Goal: Information Seeking & Learning: Learn about a topic

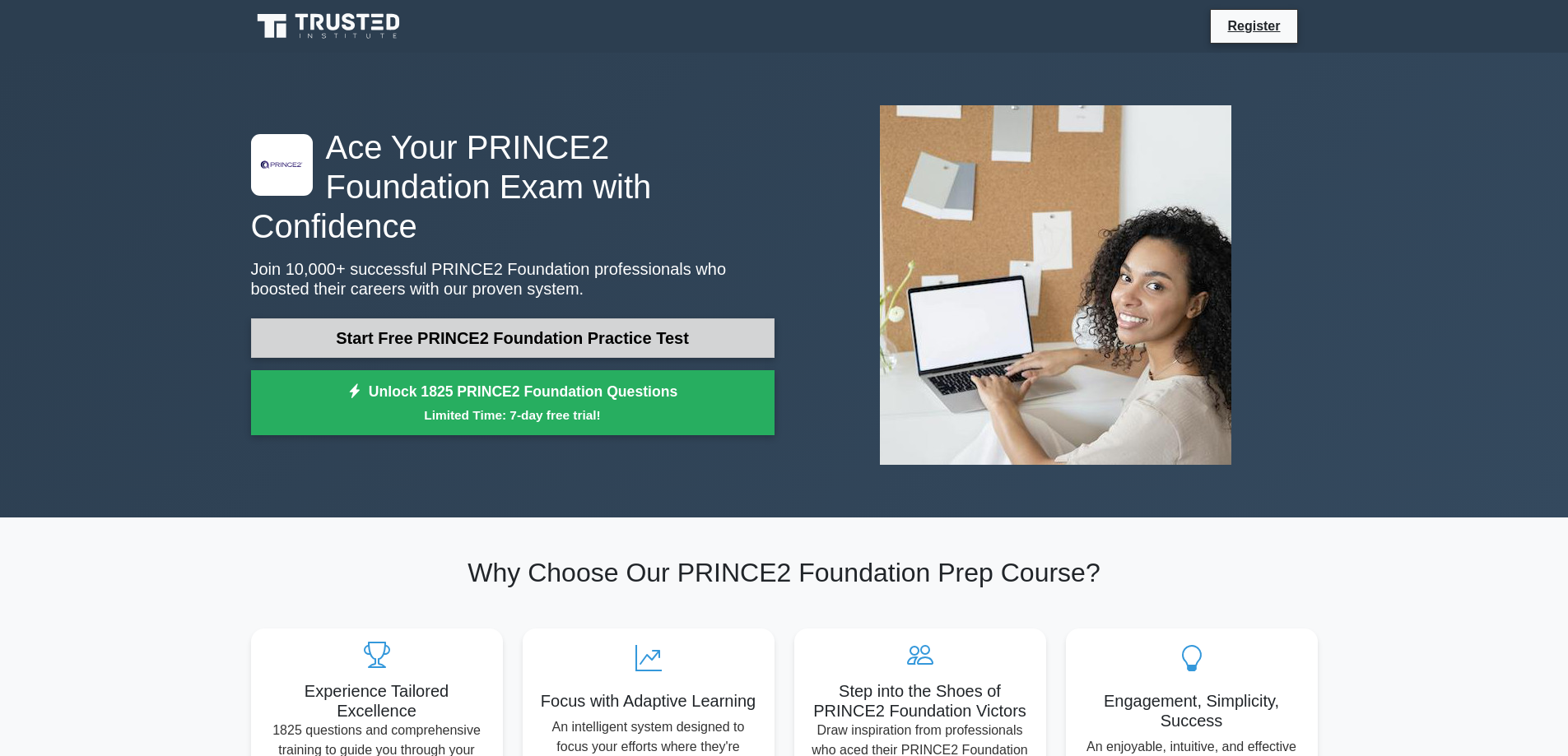
click at [292, 326] on link "Start Free PRINCE2 Foundation Practice Test" at bounding box center [512, 338] width 523 height 40
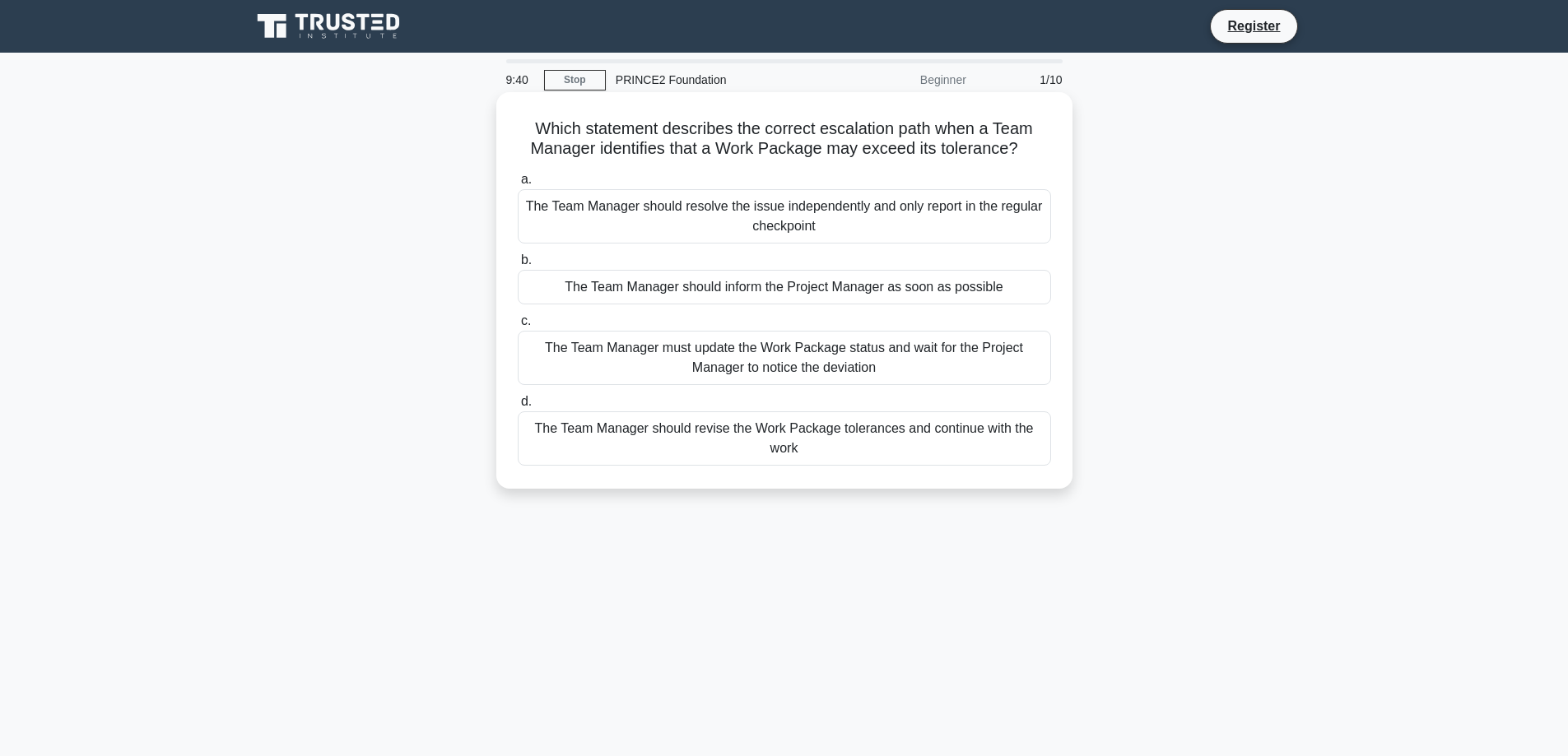
click at [557, 283] on div "The Team Manager should inform the Project Manager as soon as possible" at bounding box center [784, 288] width 533 height 35
click at [517, 266] on input "b. The Team Manager should inform the Project Manager as soon as possible" at bounding box center [517, 260] width 0 height 11
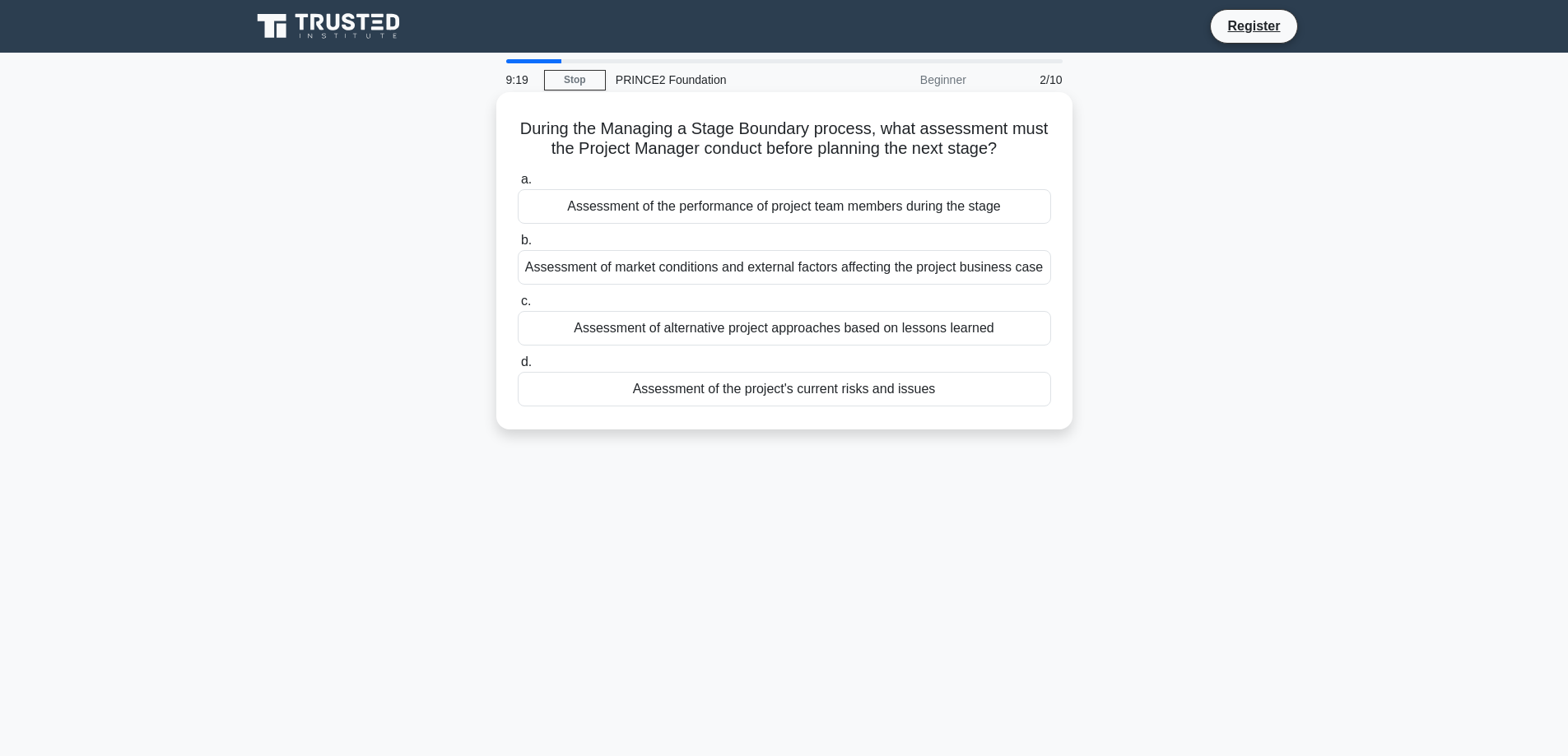
click at [706, 399] on div "Assessment of the project's current risks and issues" at bounding box center [784, 389] width 533 height 35
click at [517, 368] on input "d. Assessment of the project's current risks and issues" at bounding box center [517, 362] width 0 height 11
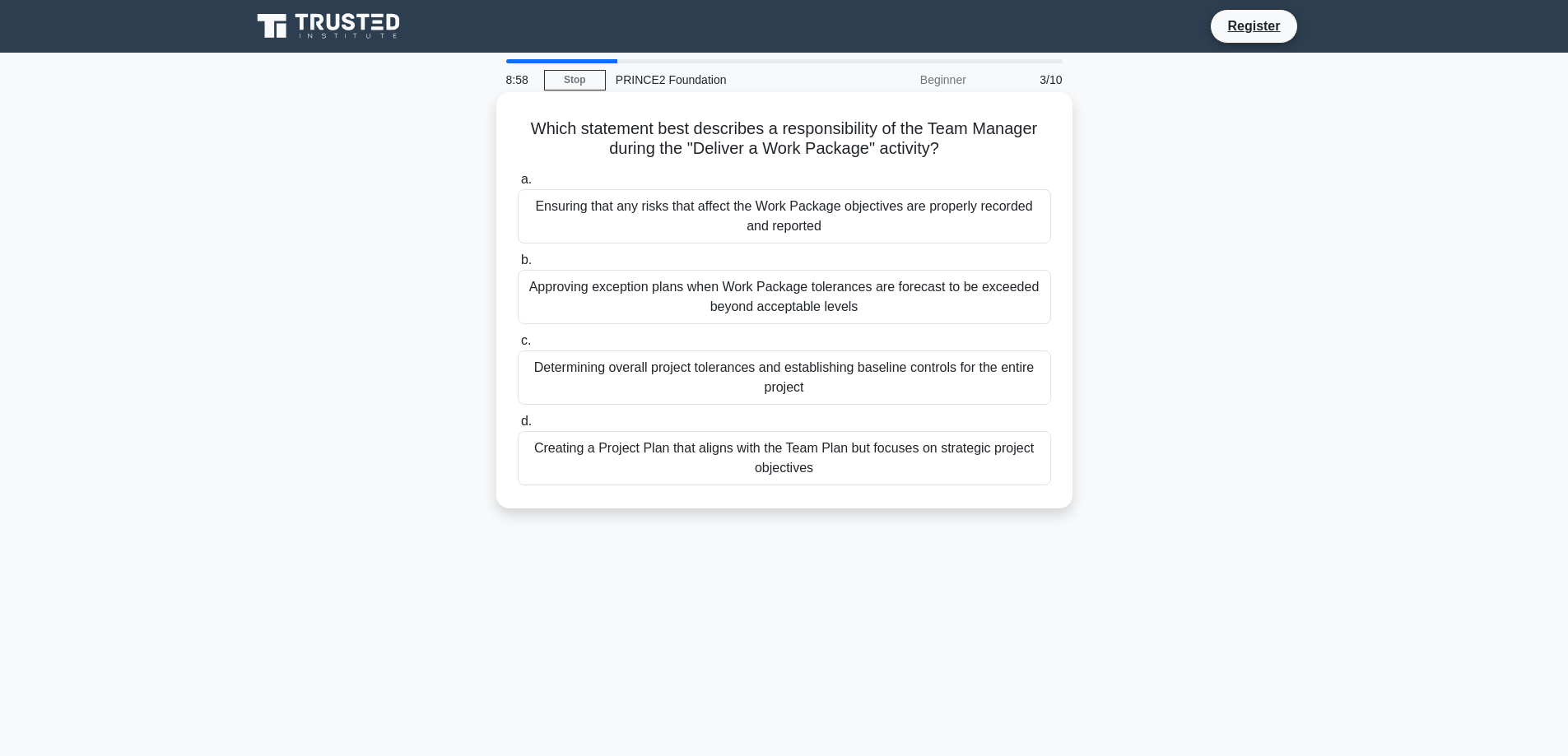
click at [698, 211] on div "Ensuring that any risks that affect the Work Package objectives are properly re…" at bounding box center [784, 216] width 533 height 55
click at [517, 185] on input "a. Ensuring that any risks that affect the Work Package objectives are properly…" at bounding box center [517, 179] width 0 height 11
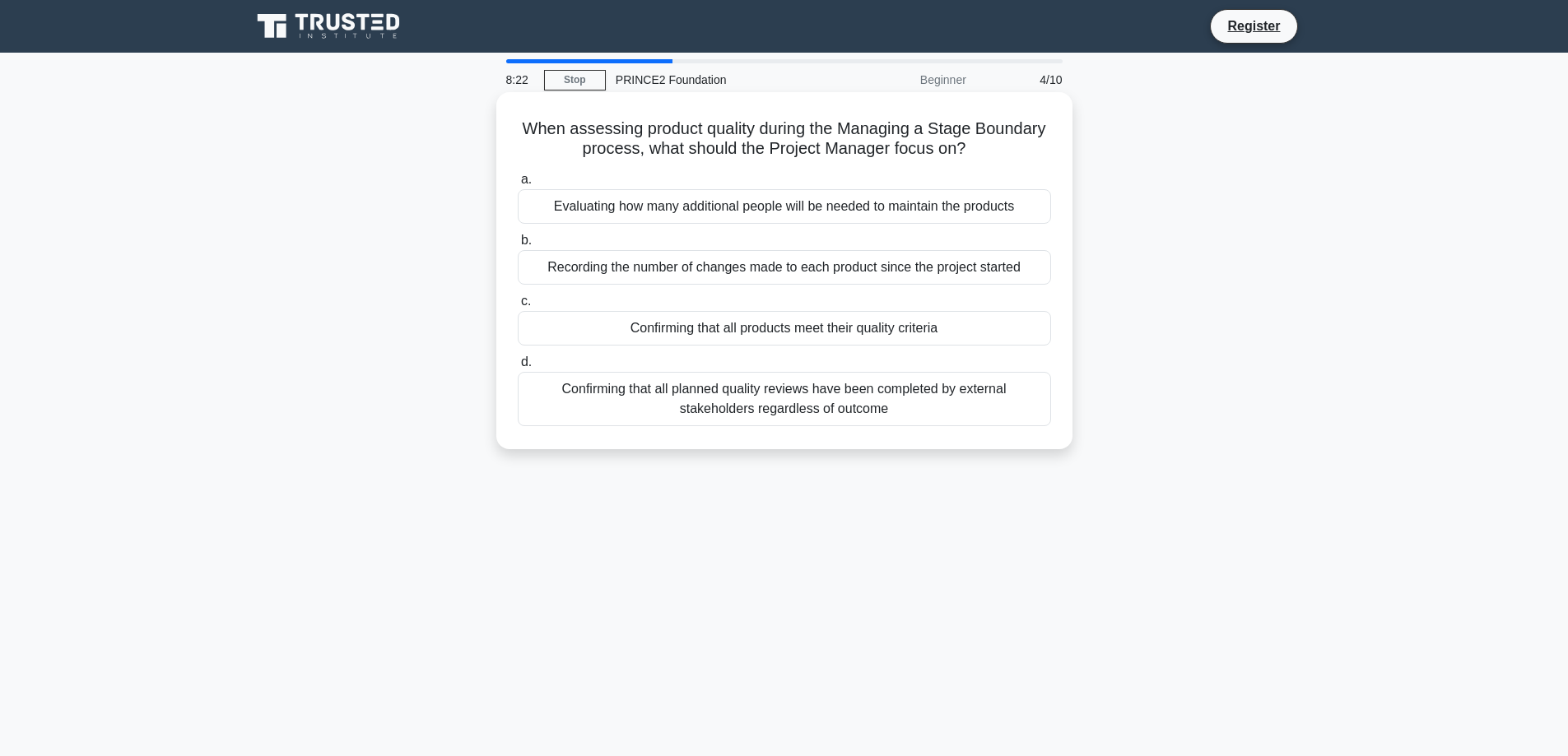
click at [670, 330] on div "Confirming that all products meet their quality criteria" at bounding box center [784, 328] width 533 height 35
click at [517, 307] on input "c. Confirming that all products meet their quality criteria" at bounding box center [517, 301] width 0 height 11
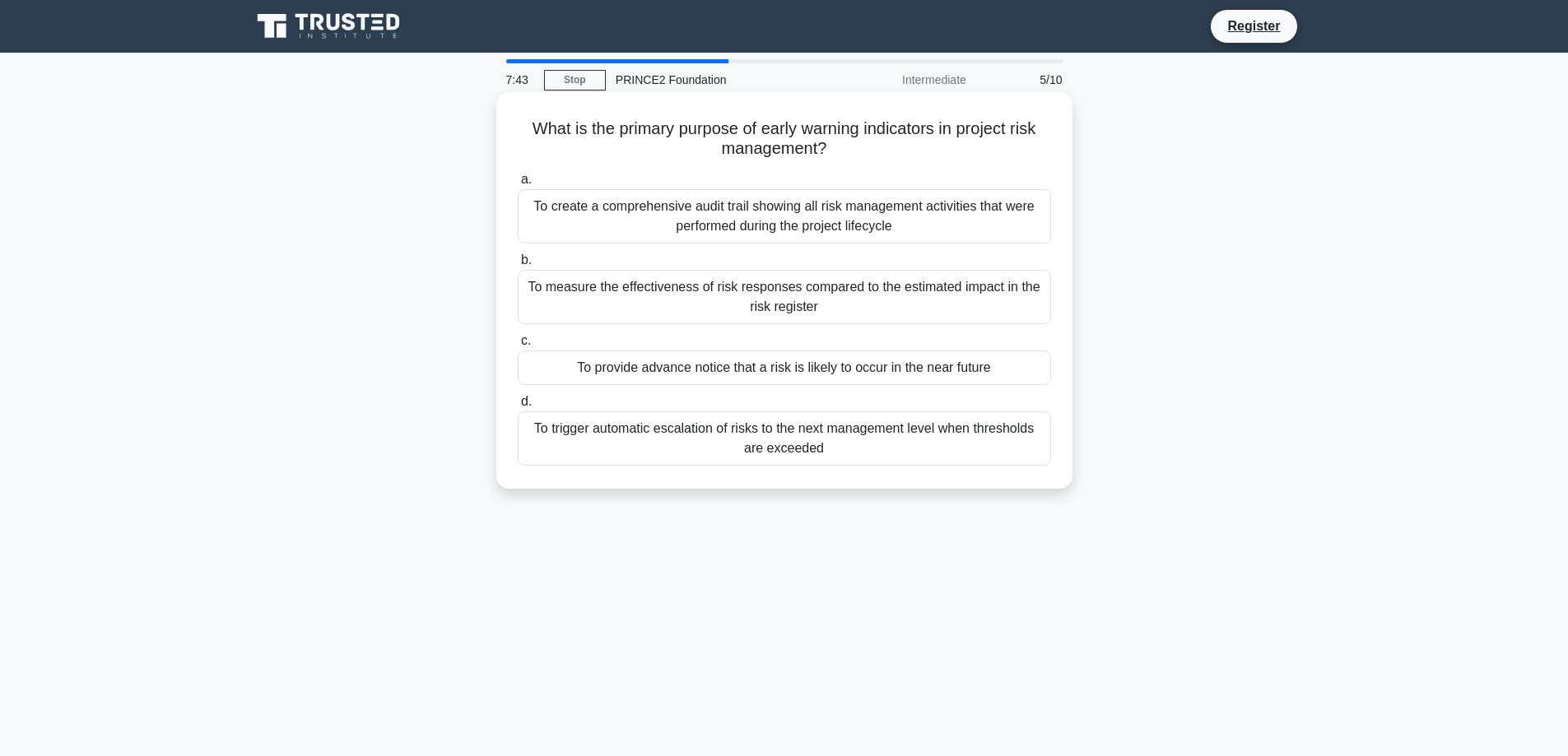
click at [693, 364] on div "To provide advance notice that a risk is likely to occur in the near future" at bounding box center [784, 368] width 533 height 35
click at [517, 346] on input "c. To provide advance notice that a risk is likely to occur in the near future" at bounding box center [517, 340] width 0 height 11
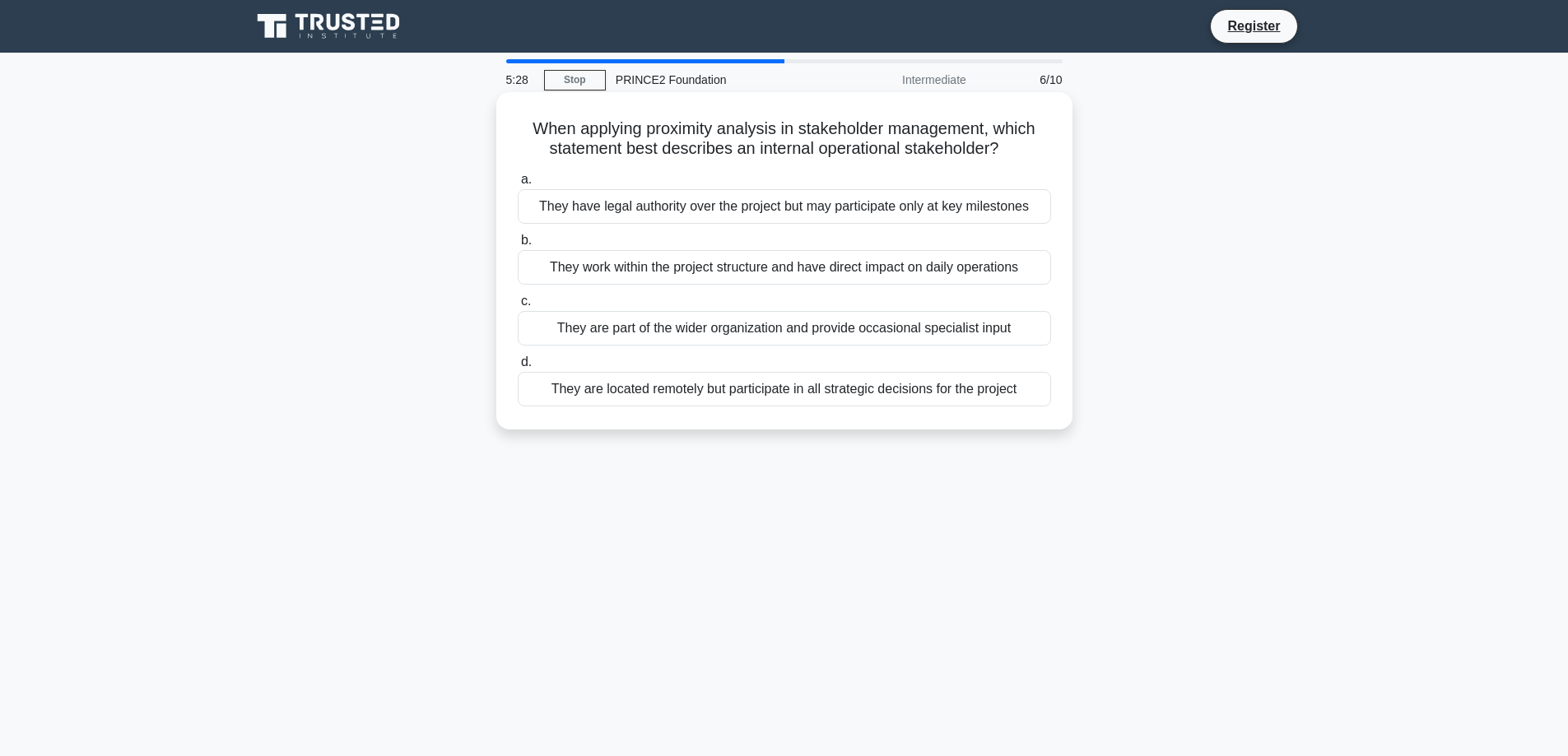
click at [651, 277] on div "They work within the project structure and have direct impact on daily operatio…" at bounding box center [784, 268] width 533 height 35
click at [517, 246] on input "b. They work within the project structure and have direct impact on daily opera…" at bounding box center [517, 240] width 0 height 11
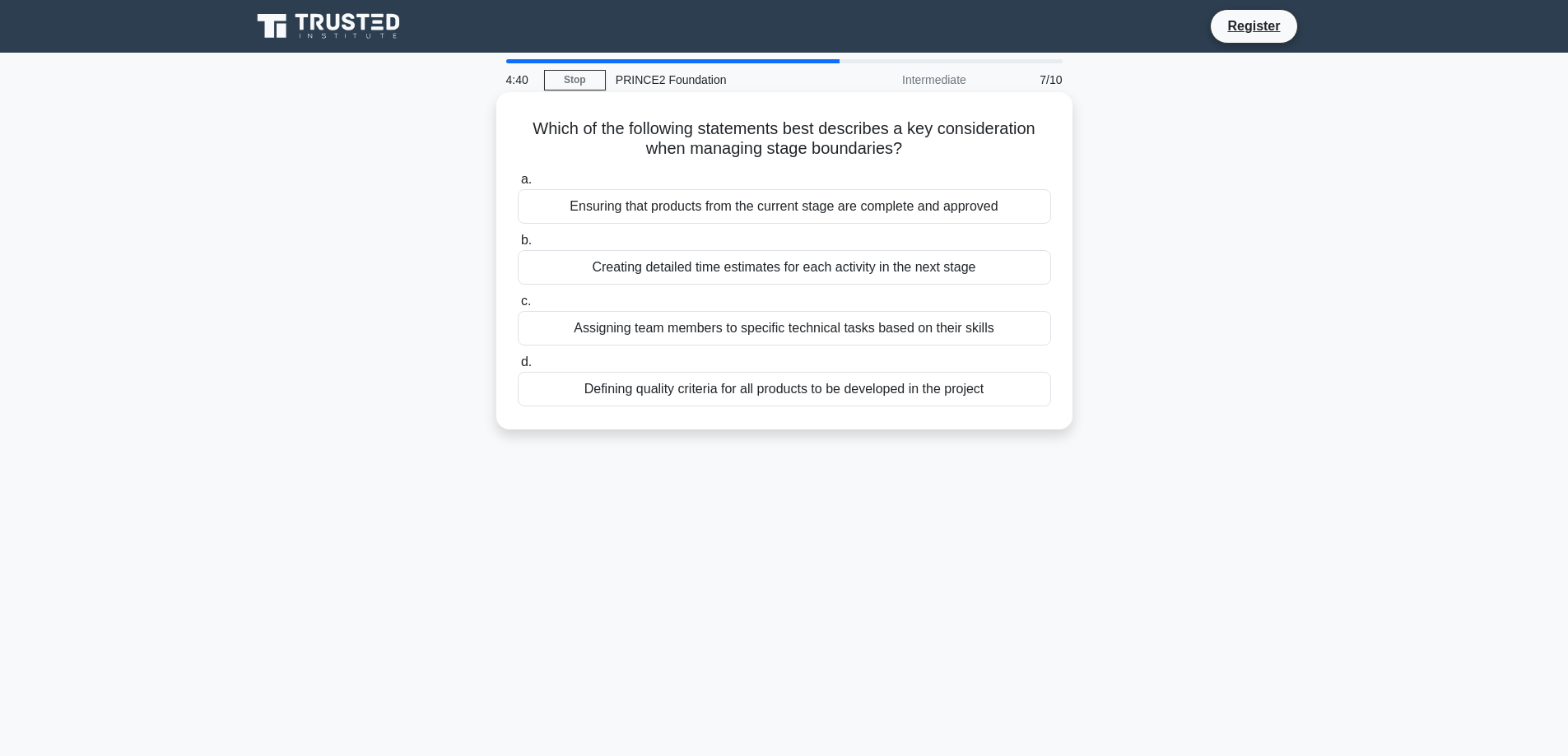
click at [892, 267] on div "Creating detailed time estimates for each activity in the next stage" at bounding box center [784, 268] width 533 height 35
click at [517, 246] on input "b. Creating detailed time estimates for each activity in the next stage" at bounding box center [517, 240] width 0 height 11
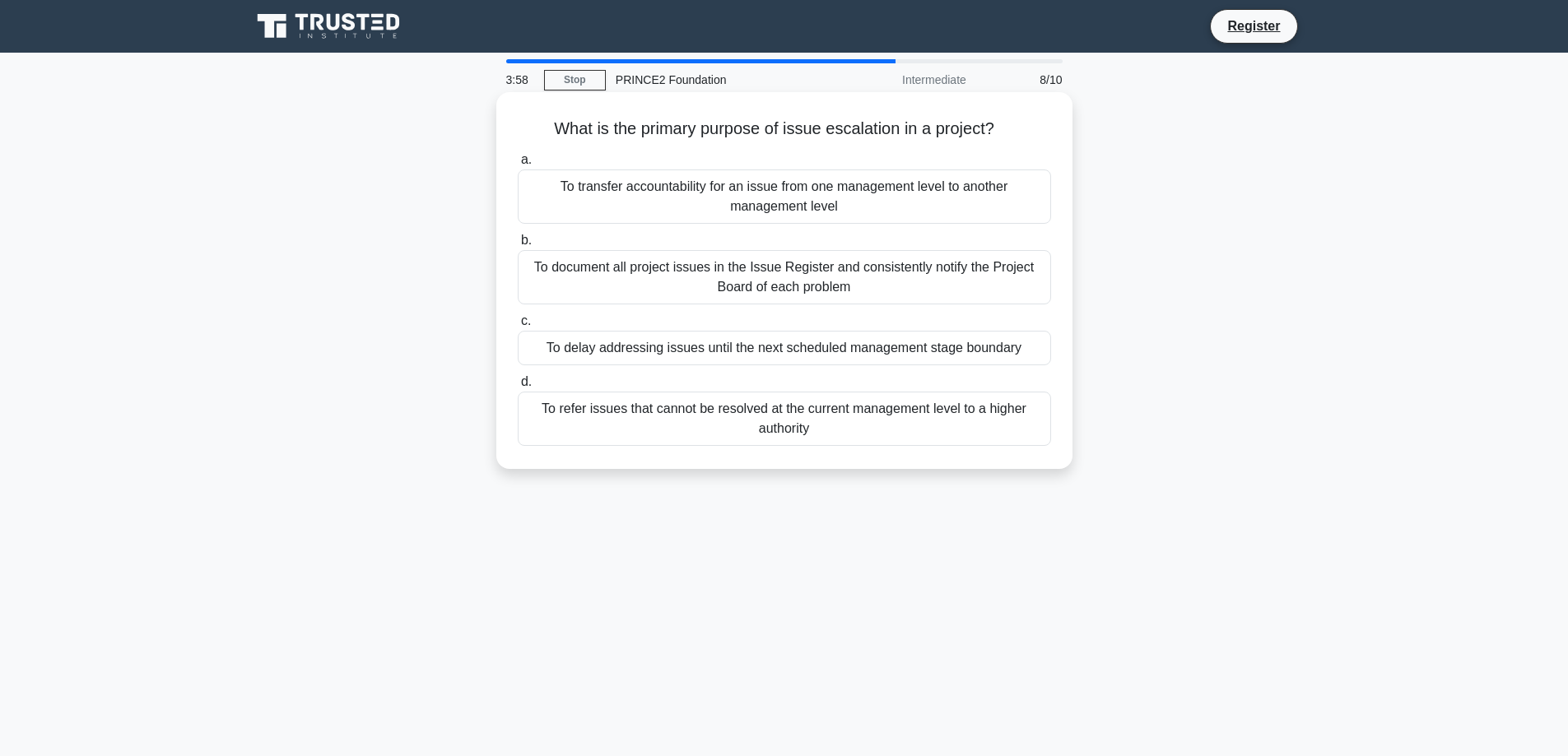
click at [789, 284] on div "To document all project issues in the Issue Register and consistently notify th…" at bounding box center [784, 278] width 533 height 55
click at [517, 246] on input "b. To document all project issues in the Issue Register and consistently notify…" at bounding box center [517, 240] width 0 height 11
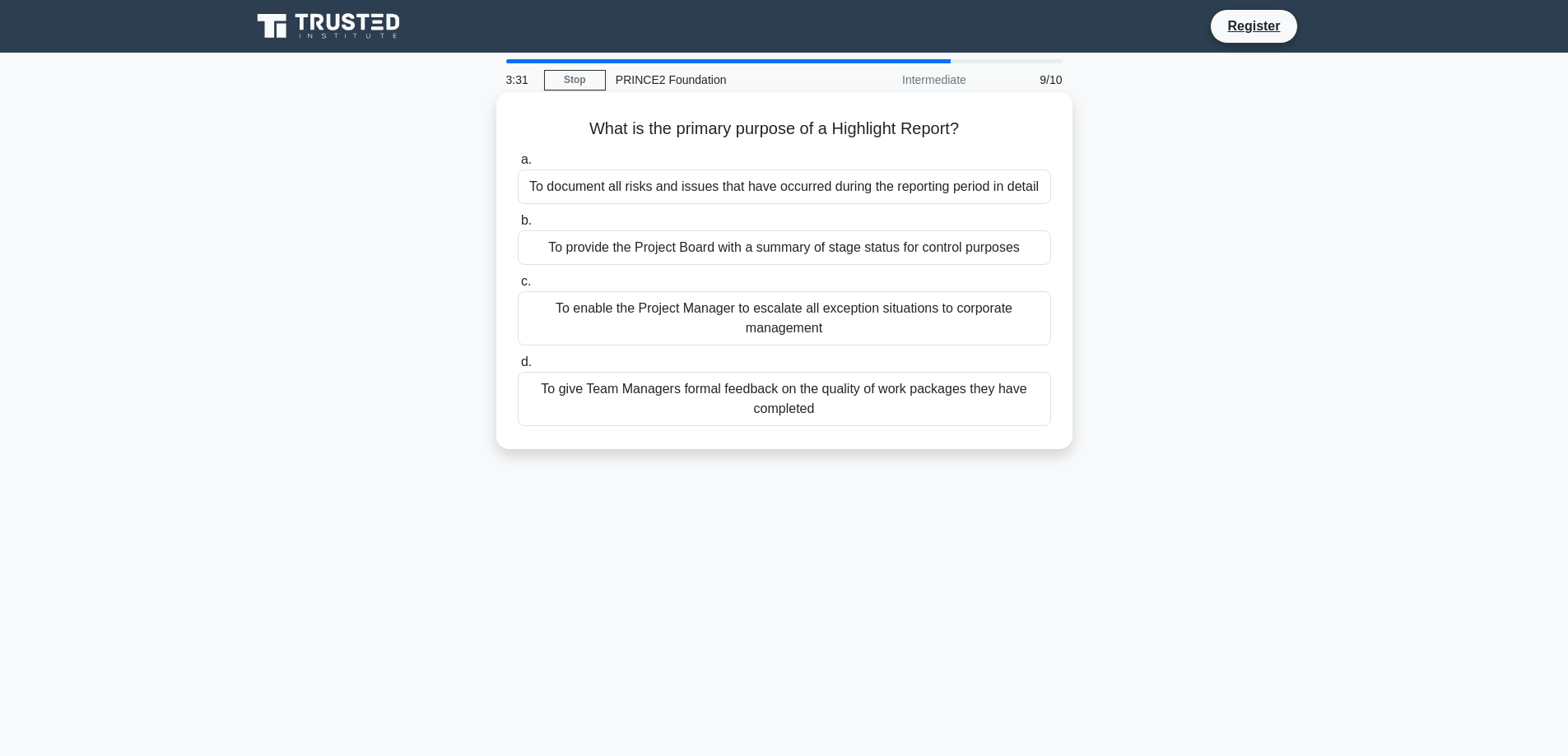
click at [774, 255] on div "To provide the Project Board with a summary of stage status for control purposes" at bounding box center [784, 248] width 533 height 35
click at [517, 226] on input "b. To provide the Project Board with a summary of stage status for control purp…" at bounding box center [517, 221] width 0 height 11
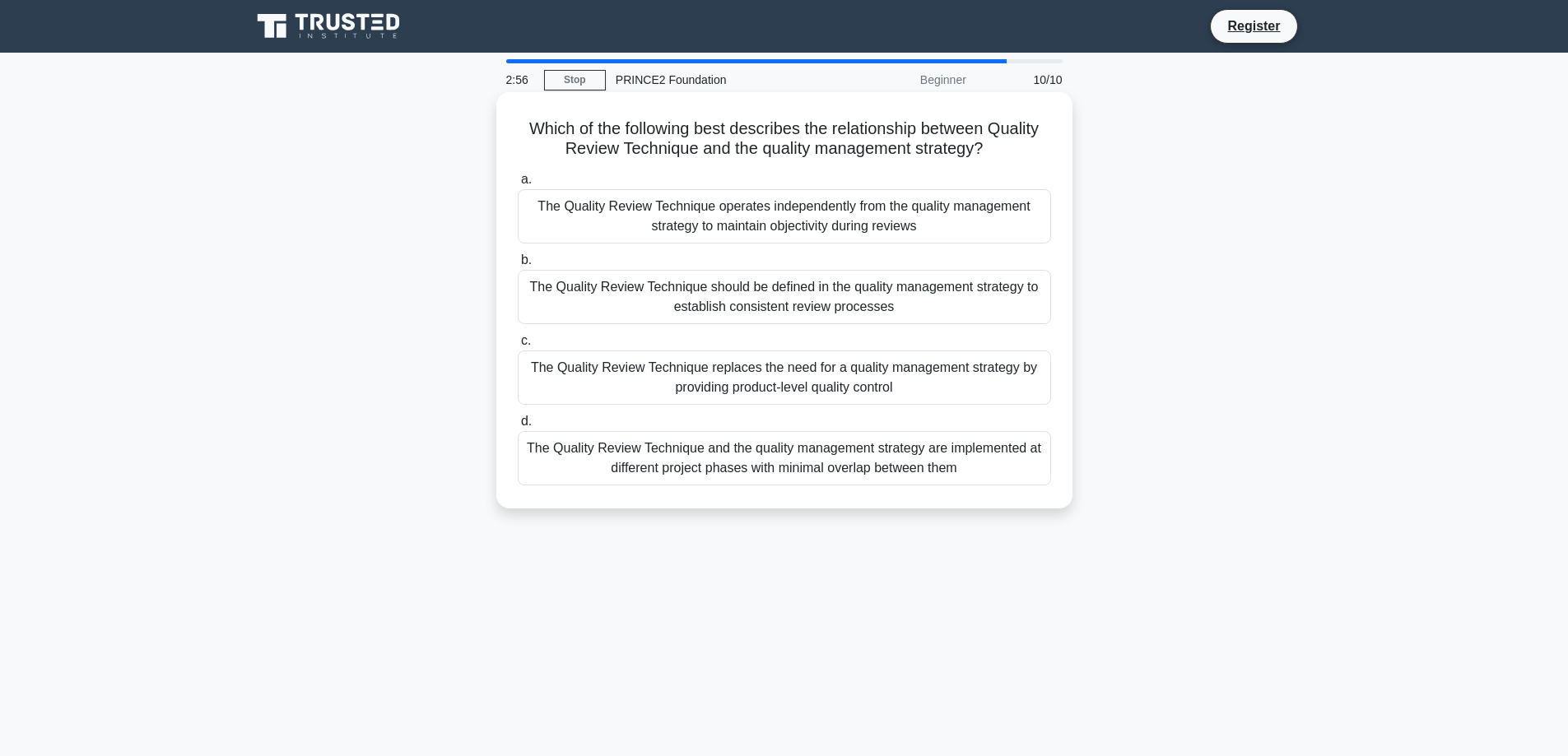
click at [937, 292] on div "The Quality Review Technique should be defined in the quality management strate…" at bounding box center [784, 297] width 533 height 55
click at [517, 266] on input "b. The Quality Review Technique should be defined in the quality management str…" at bounding box center [517, 260] width 0 height 11
